Goal: Information Seeking & Learning: Find specific fact

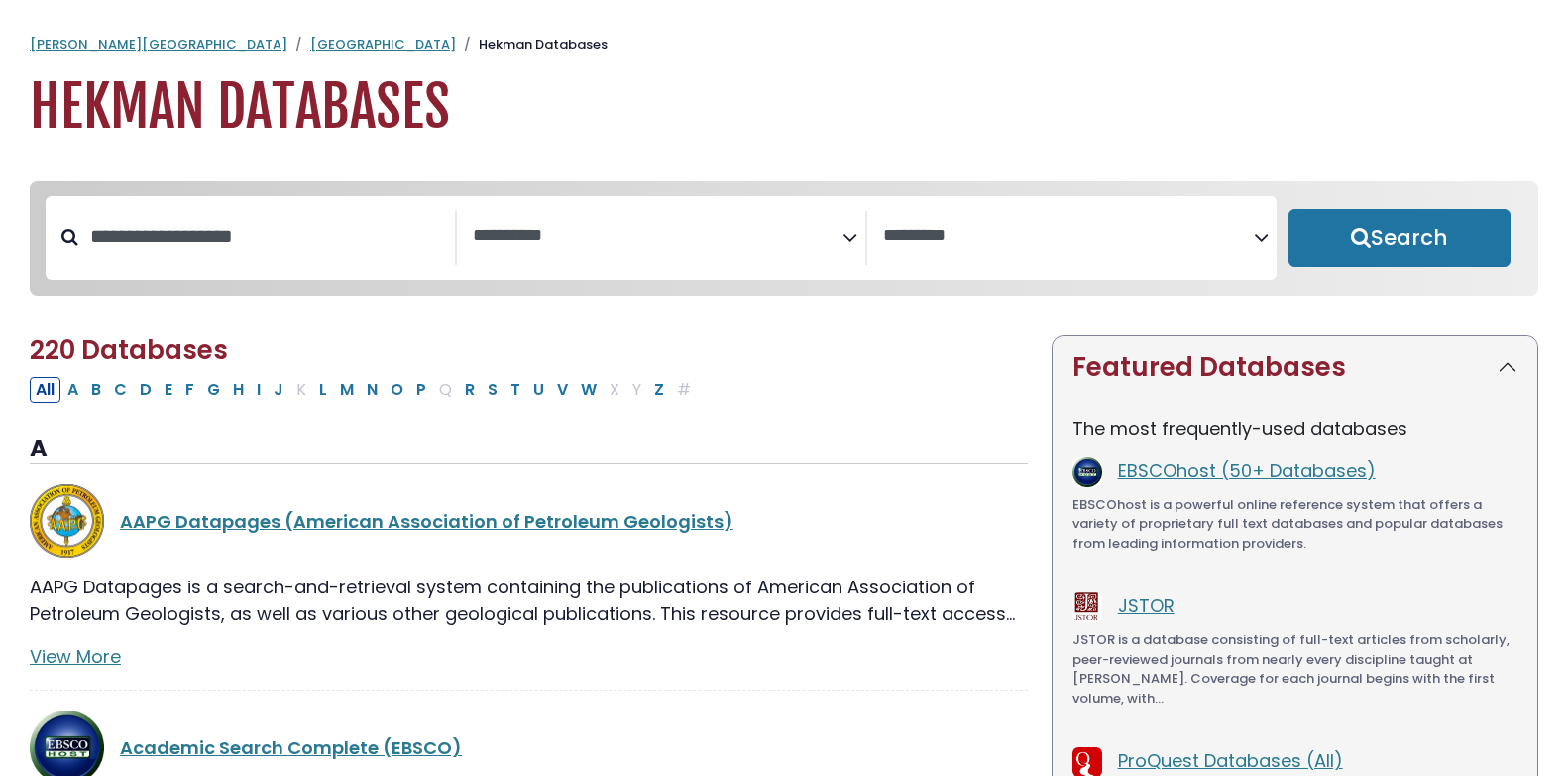
select select "Database Subject Filter"
select select "Database Vendors Filter"
click at [310, 45] on link "[GEOGRAPHIC_DATA]" at bounding box center [383, 44] width 146 height 19
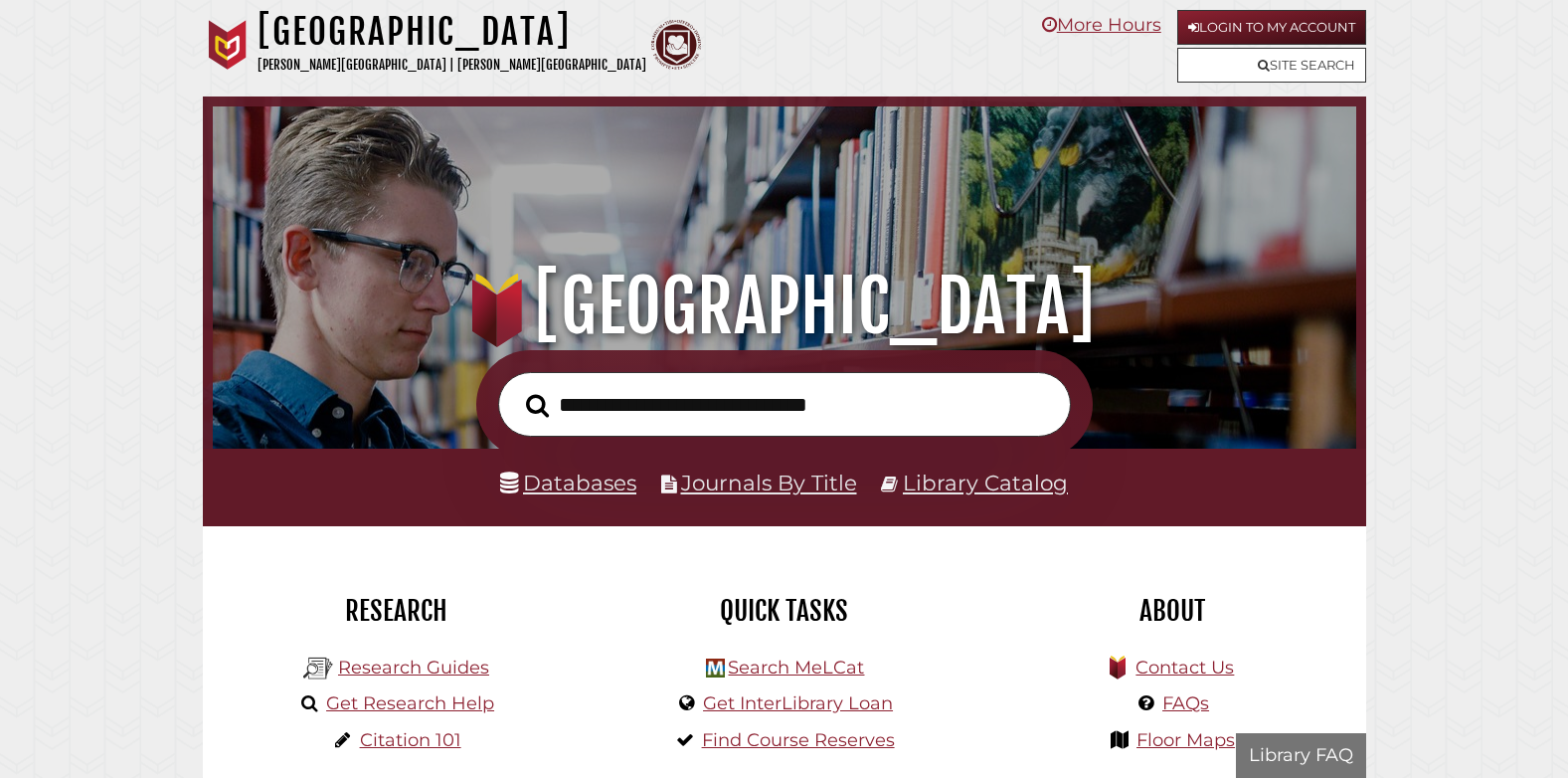
scroll to position [378, 1133]
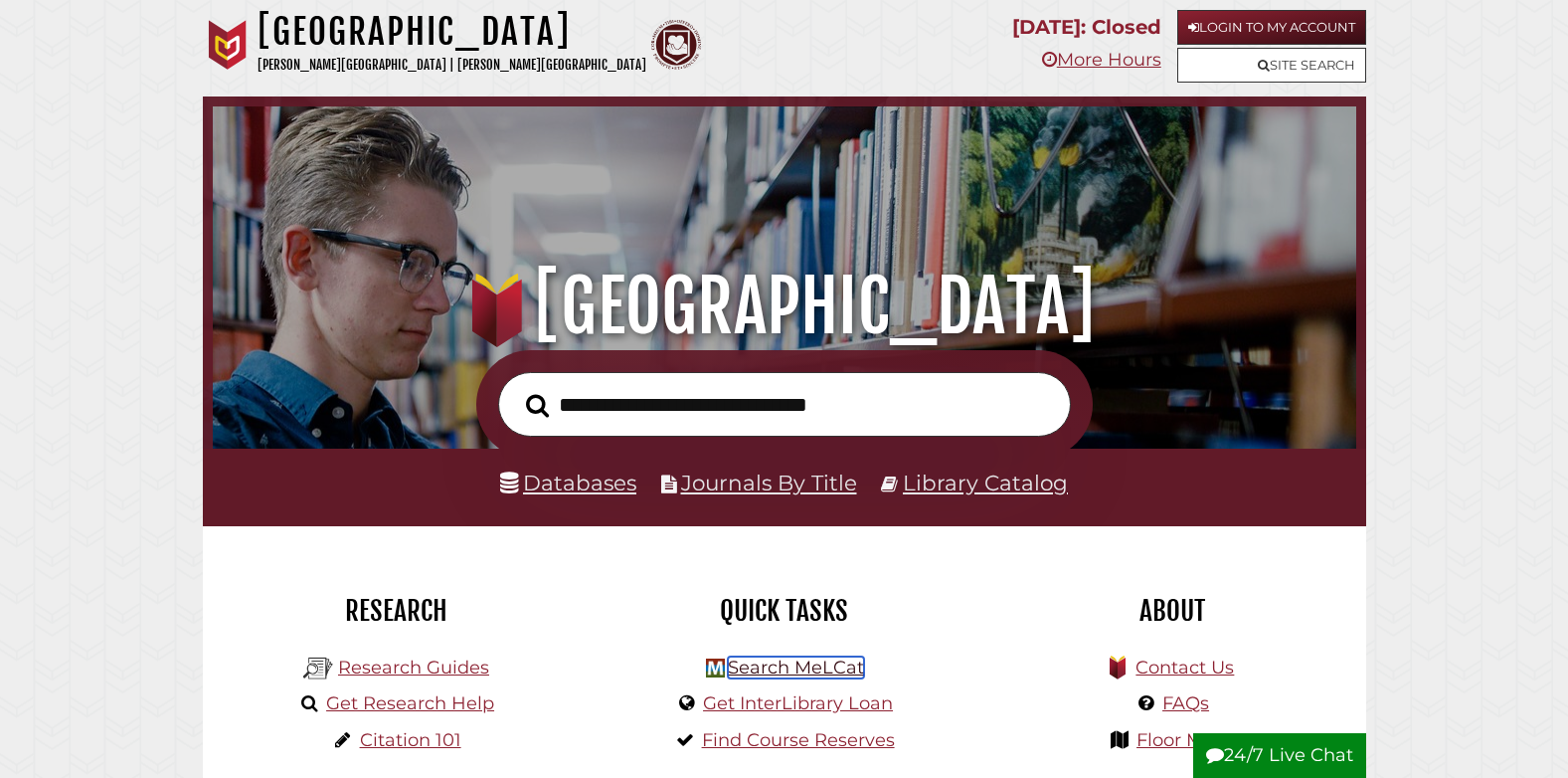
click at [776, 672] on link "Search MeLCat" at bounding box center [796, 668] width 136 height 22
click at [774, 405] on input "text" at bounding box center [785, 404] width 573 height 65
type input "**********"
click at [516, 388] on button "Search" at bounding box center [537, 406] width 43 height 36
